Goal: Transaction & Acquisition: Obtain resource

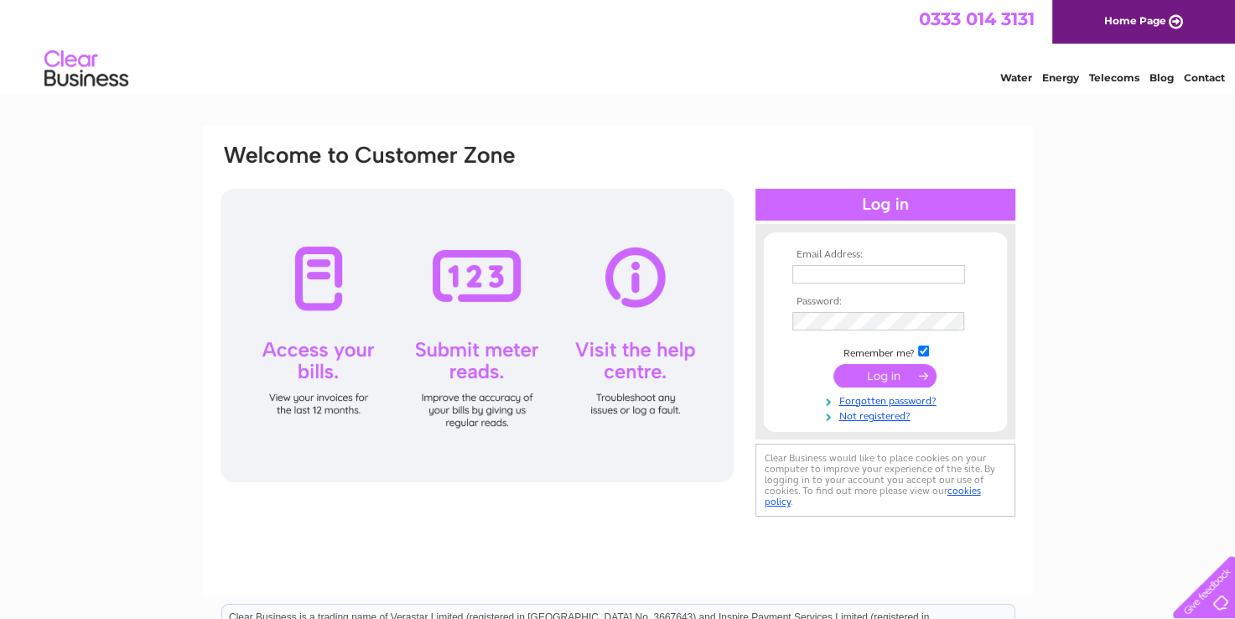
type input "fstationclub@outlook.com"
click at [889, 376] on input "submit" at bounding box center [885, 375] width 103 height 23
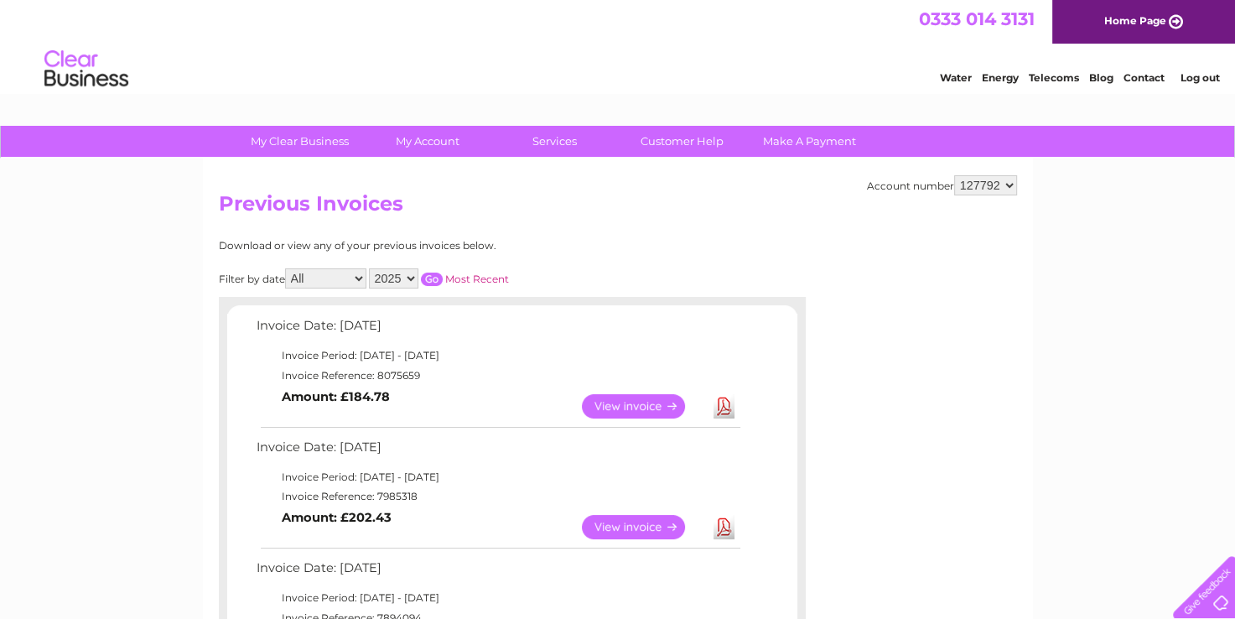
click at [633, 405] on link "View" at bounding box center [643, 406] width 123 height 24
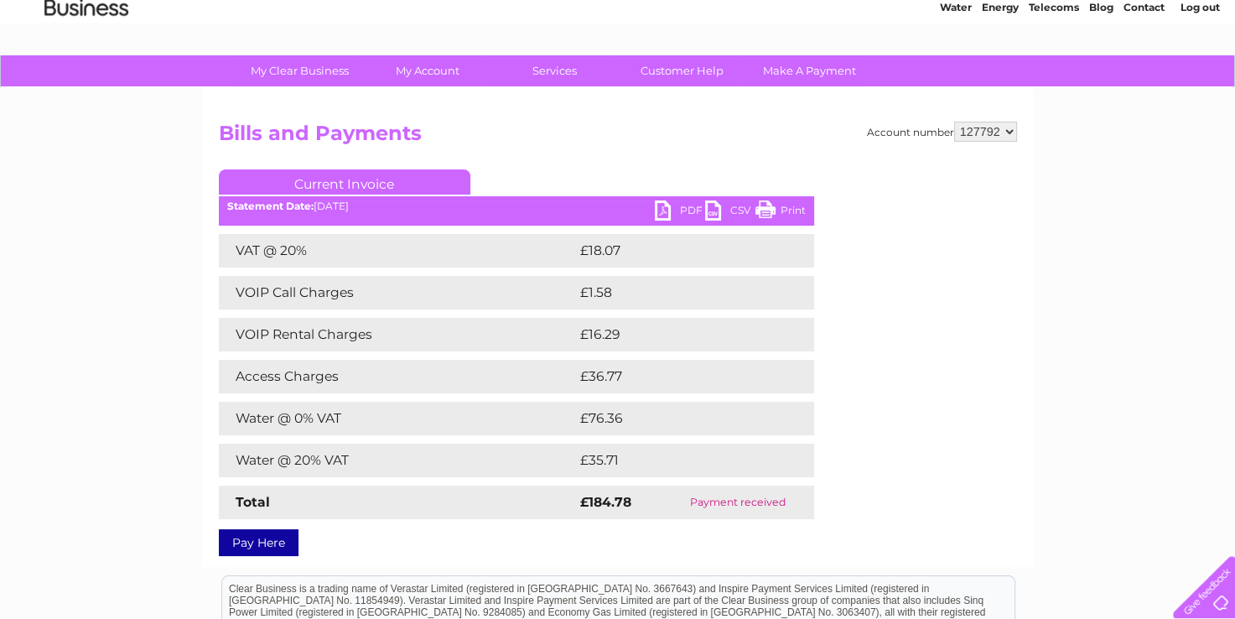
scroll to position [168, 0]
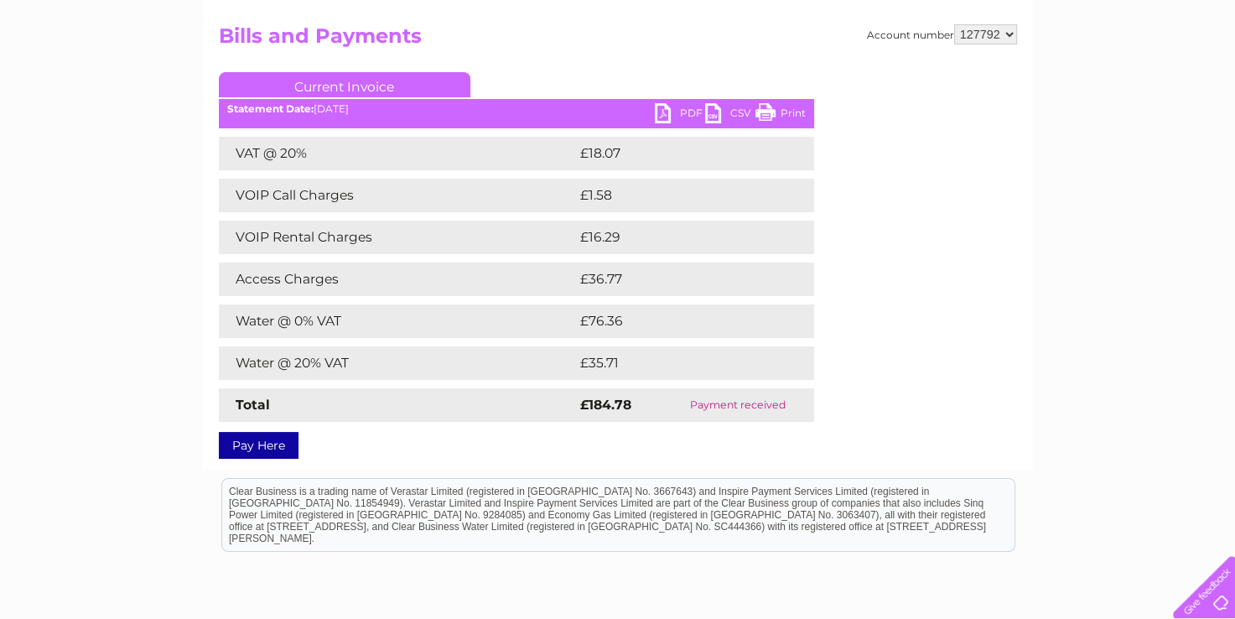
click at [688, 112] on link "PDF" at bounding box center [680, 115] width 50 height 24
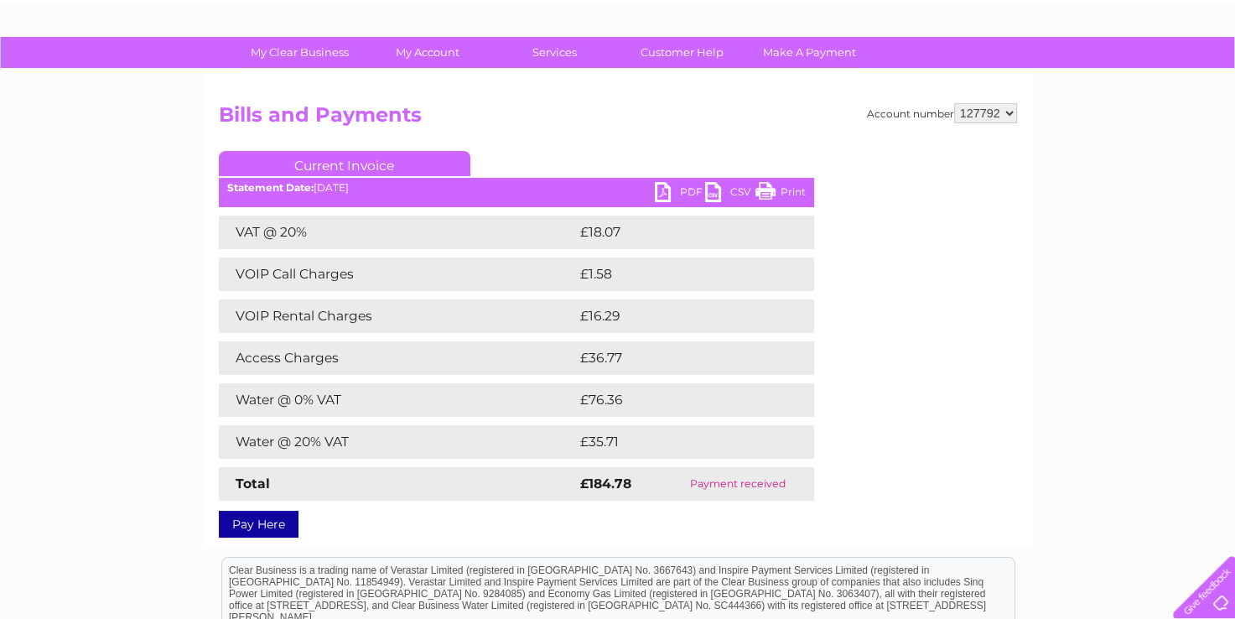
scroll to position [84, 0]
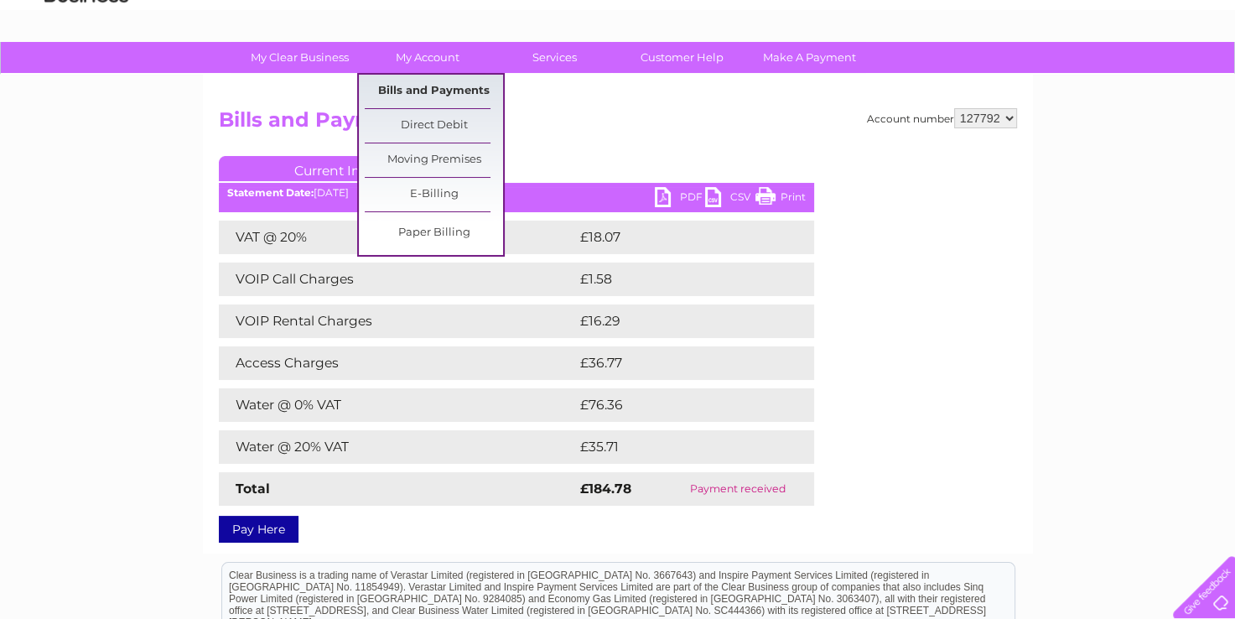
click at [439, 96] on link "Bills and Payments" at bounding box center [434, 92] width 138 height 34
click at [428, 86] on link "Bills and Payments" at bounding box center [434, 92] width 138 height 34
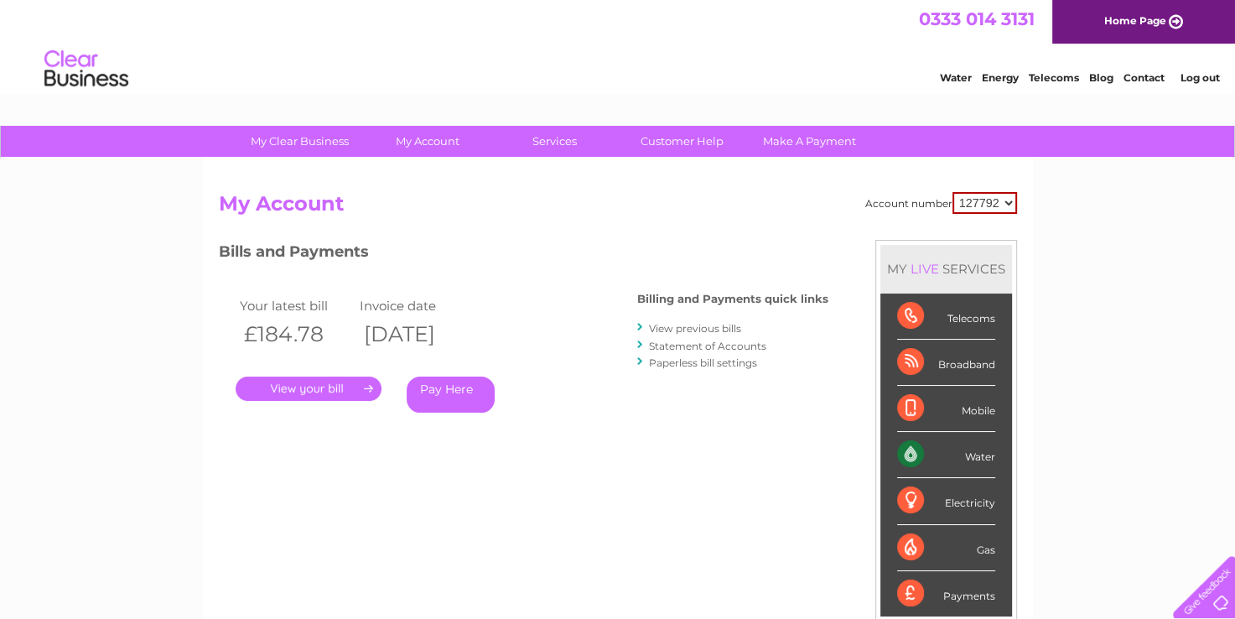
click at [704, 327] on link "View previous bills" at bounding box center [695, 328] width 92 height 13
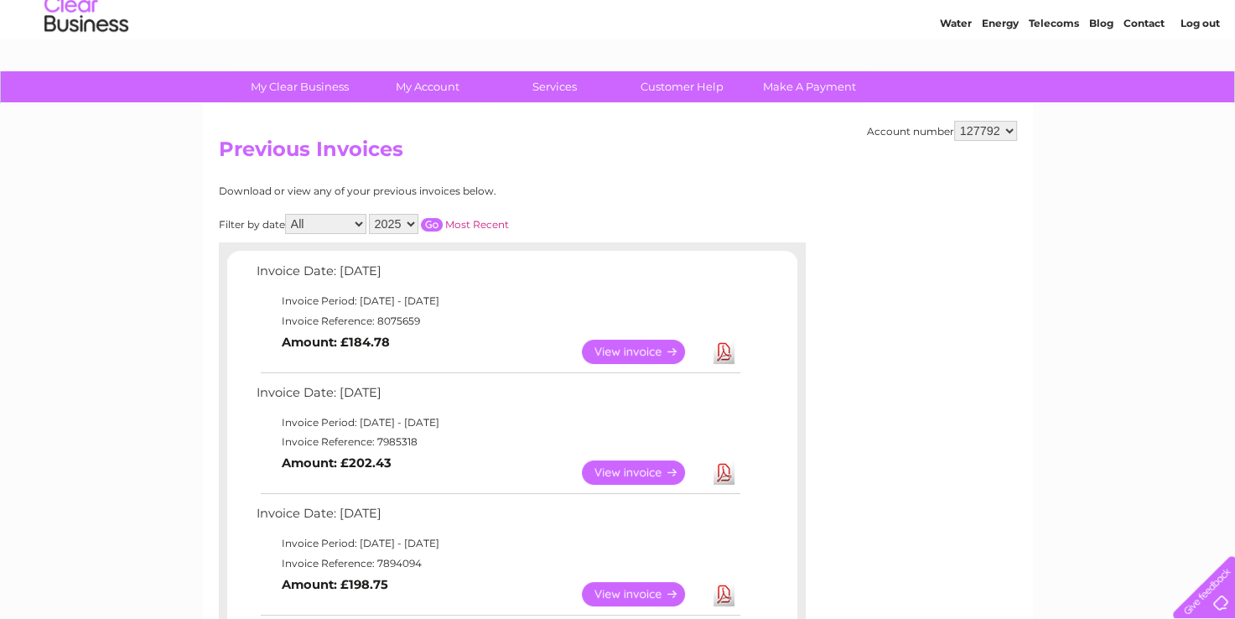
scroll to position [168, 0]
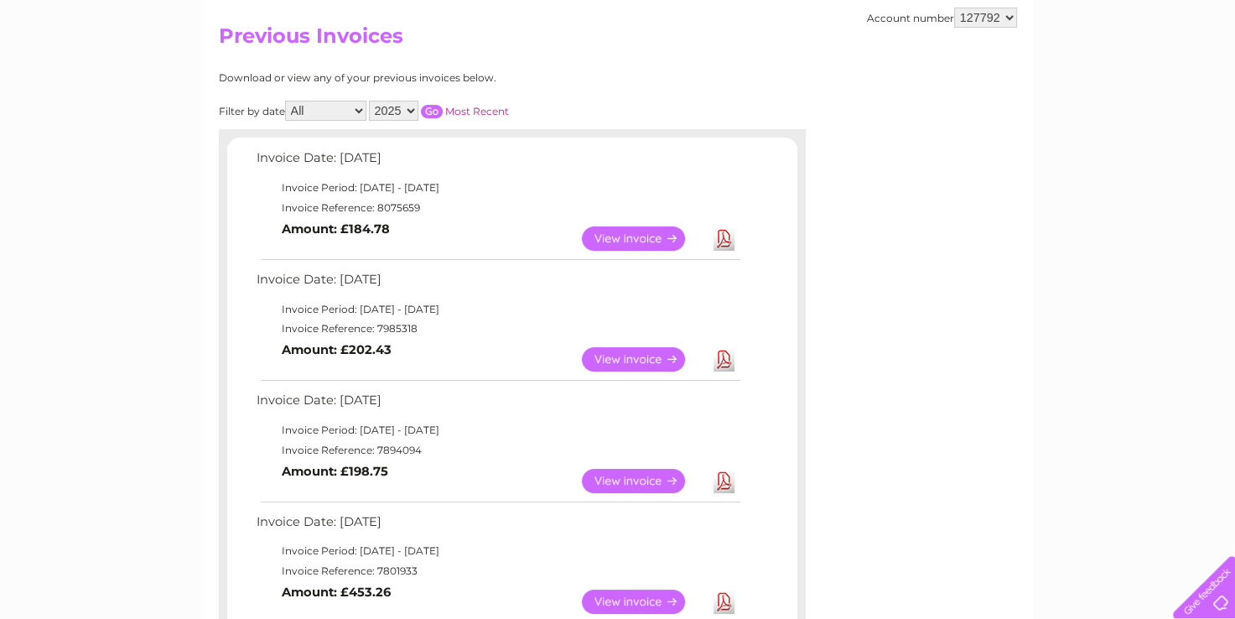
click at [724, 361] on link "Download" at bounding box center [724, 359] width 21 height 24
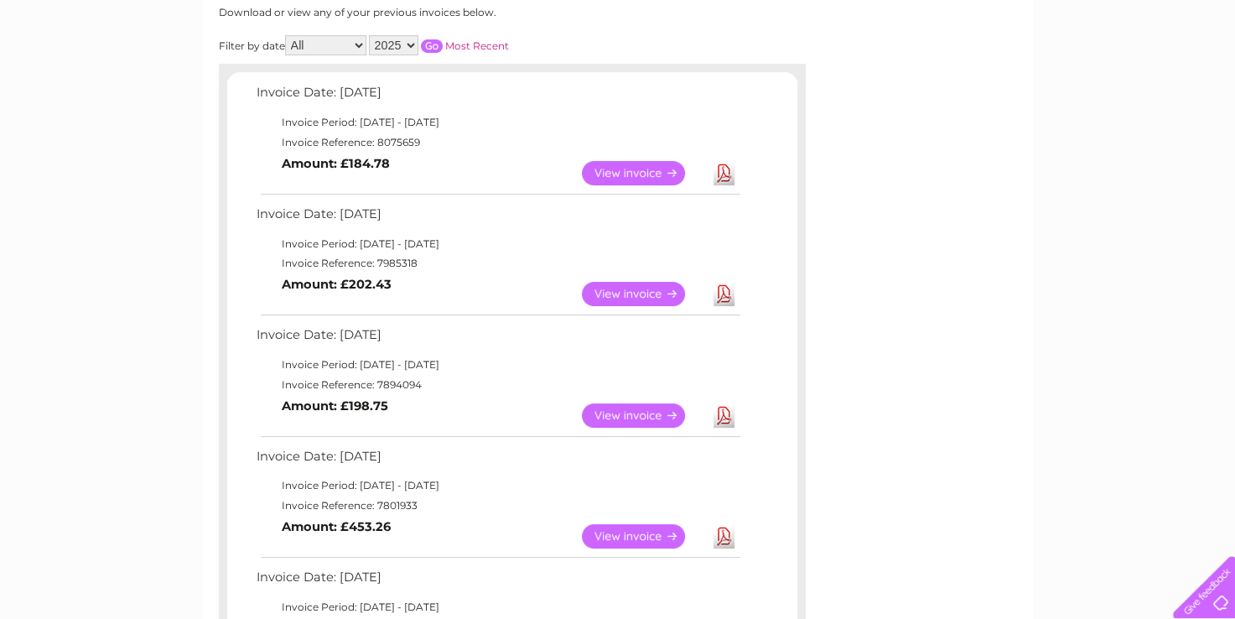
scroll to position [335, 0]
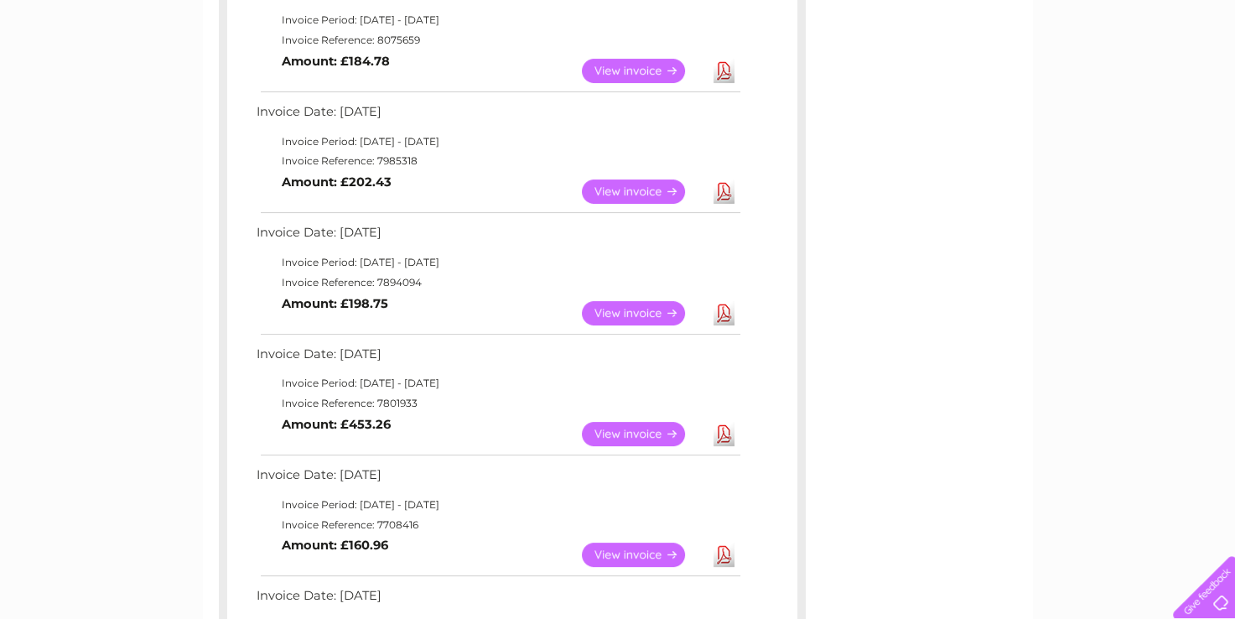
drag, startPoint x: 719, startPoint y: 310, endPoint x: 718, endPoint y: 320, distance: 10.2
click at [719, 310] on link "Download" at bounding box center [724, 313] width 21 height 24
click at [724, 433] on link "Download" at bounding box center [724, 434] width 21 height 24
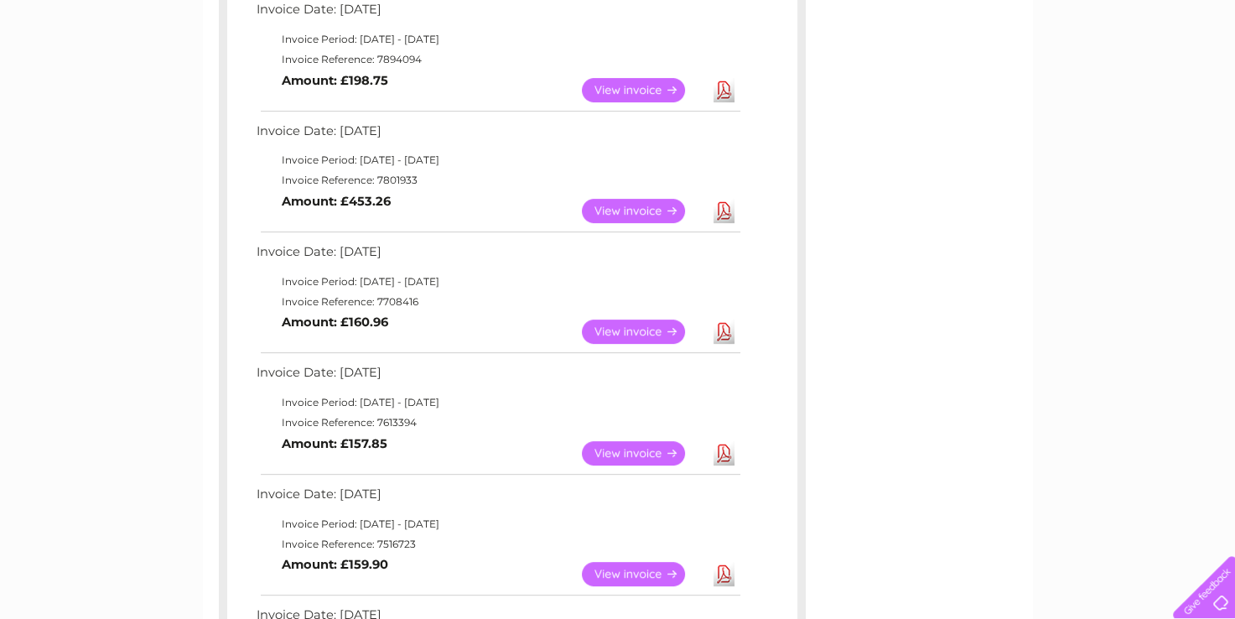
scroll to position [587, 0]
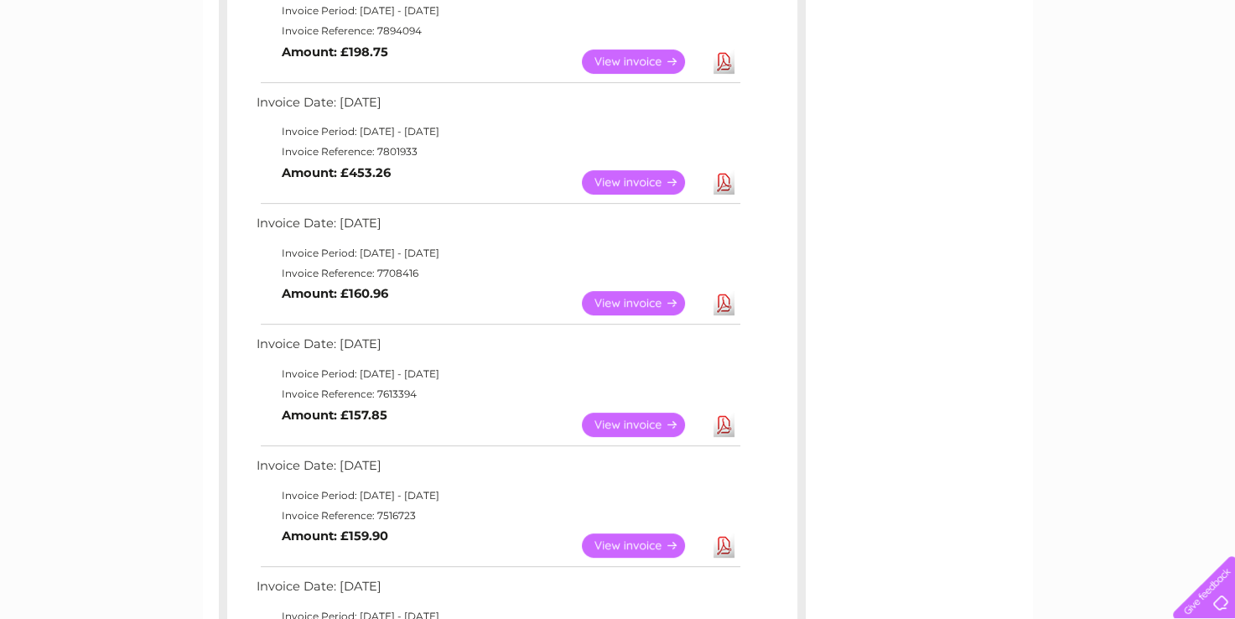
click at [724, 299] on link "Download" at bounding box center [724, 303] width 21 height 24
